Goal: Task Accomplishment & Management: Manage account settings

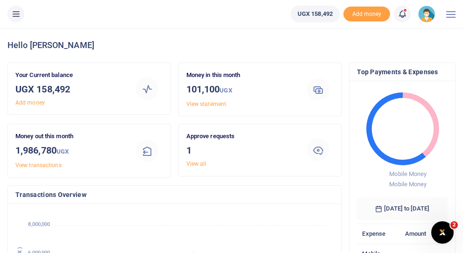
click at [199, 163] on link "View all" at bounding box center [197, 164] width 20 height 7
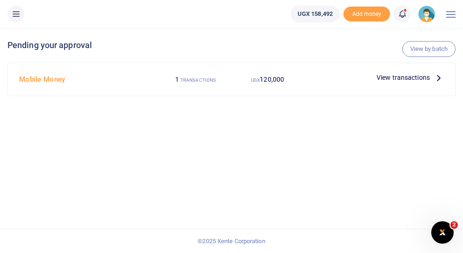
click at [196, 80] on small "TRANSACTIONS" at bounding box center [198, 80] width 36 height 5
click at [393, 78] on span "View transactions" at bounding box center [403, 77] width 53 height 10
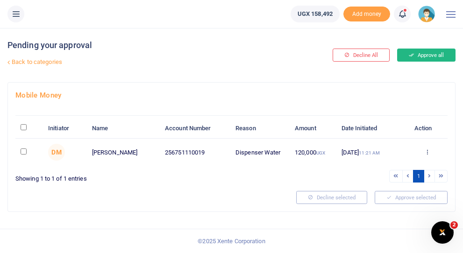
click at [425, 53] on button "Approve all" at bounding box center [426, 55] width 58 height 13
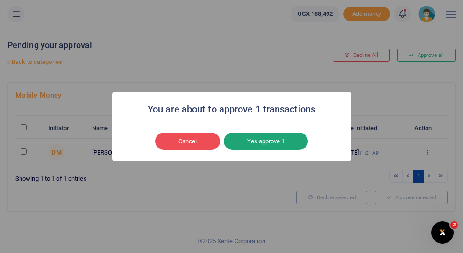
click at [274, 144] on button "Yes approve 1" at bounding box center [266, 142] width 84 height 18
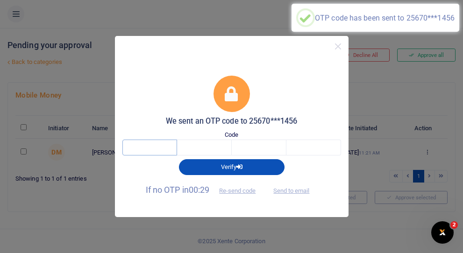
click at [168, 145] on input "text" at bounding box center [150, 148] width 55 height 16
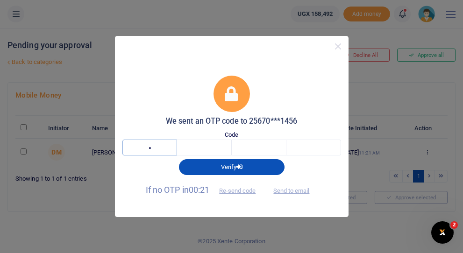
type input "1"
type input "0"
type input "2"
type input "3"
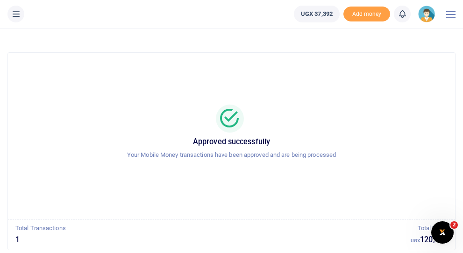
click at [447, 13] on div at bounding box center [451, 14] width 9 height 28
click at [368, 18] on span "Add money" at bounding box center [367, 14] width 47 height 15
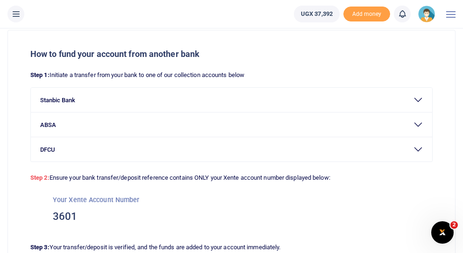
scroll to position [36, 0]
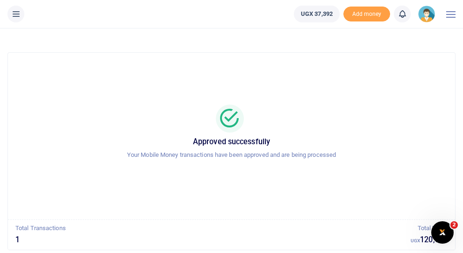
click at [428, 15] on img at bounding box center [426, 14] width 17 height 17
click at [419, 34] on link "Switch accounts" at bounding box center [402, 34] width 74 height 13
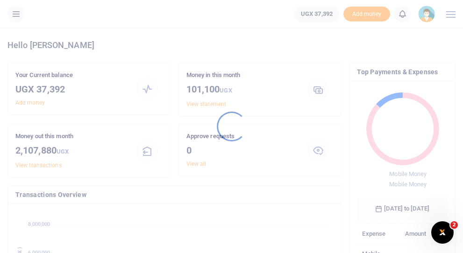
scroll to position [0, 0]
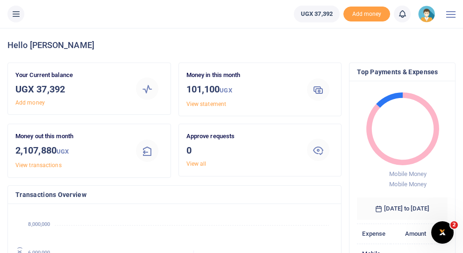
click at [454, 14] on span at bounding box center [451, 14] width 9 height 1
click at [428, 17] on img at bounding box center [426, 14] width 17 height 17
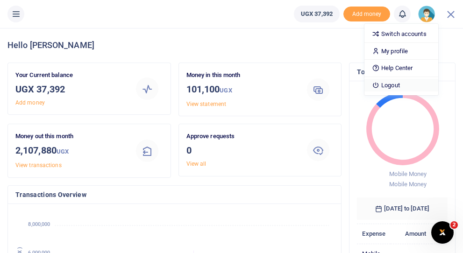
click at [400, 85] on link "Logout" at bounding box center [402, 85] width 74 height 13
